Goal: Find specific page/section: Find specific page/section

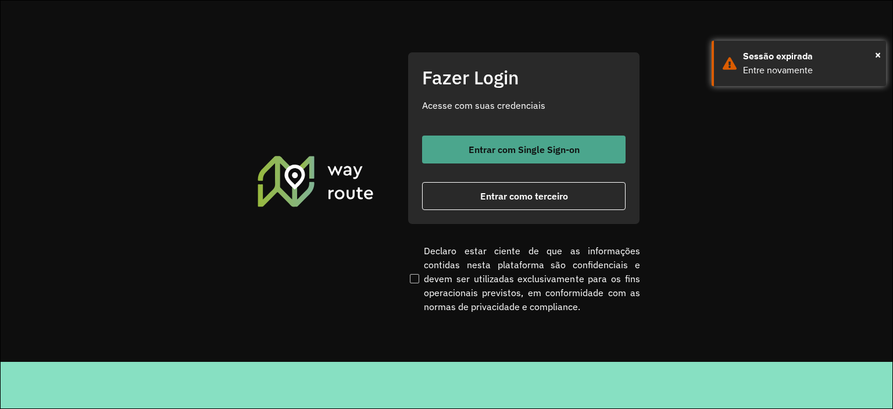
click at [471, 159] on button "Entrar com Single Sign-on" at bounding box center [523, 149] width 203 height 28
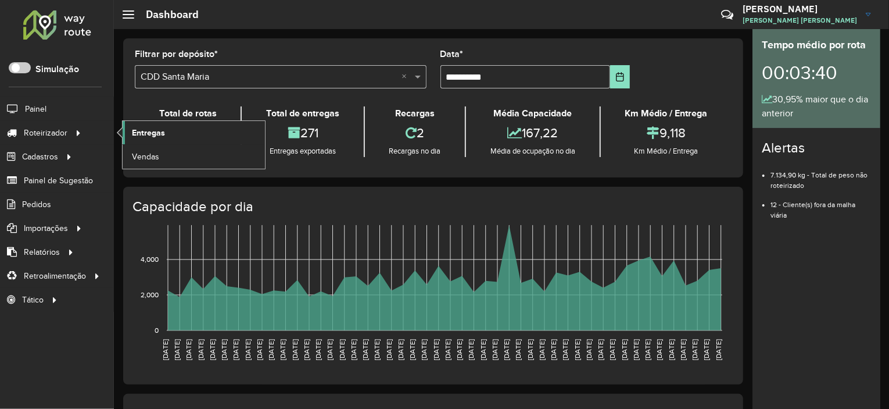
click at [144, 132] on span "Entregas" at bounding box center [148, 133] width 33 height 12
